Goal: Go to known website: Access a specific website the user already knows

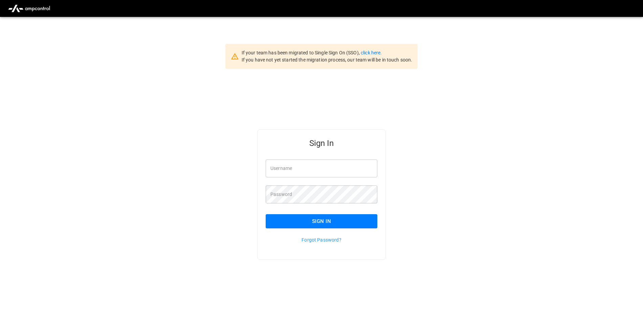
type input "**********"
click at [339, 222] on button "Sign In" at bounding box center [322, 221] width 112 height 14
